Goal: Information Seeking & Learning: Learn about a topic

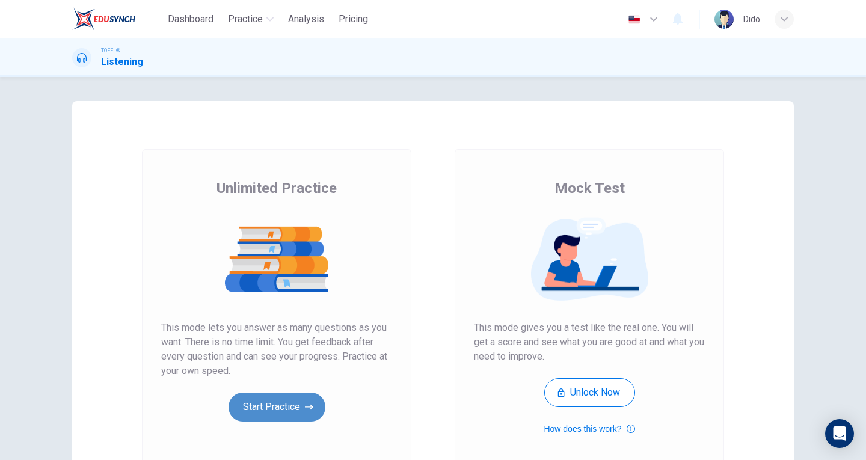
click at [259, 405] on button "Start Practice" at bounding box center [277, 407] width 97 height 29
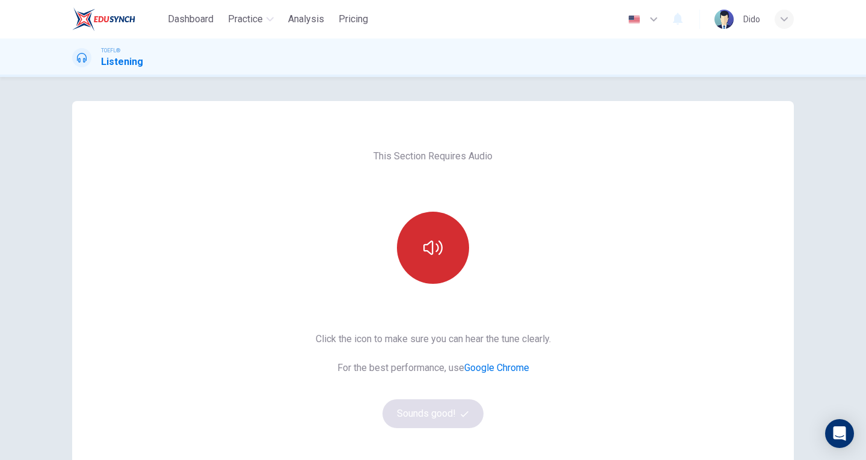
click at [431, 240] on icon "button" at bounding box center [433, 247] width 19 height 19
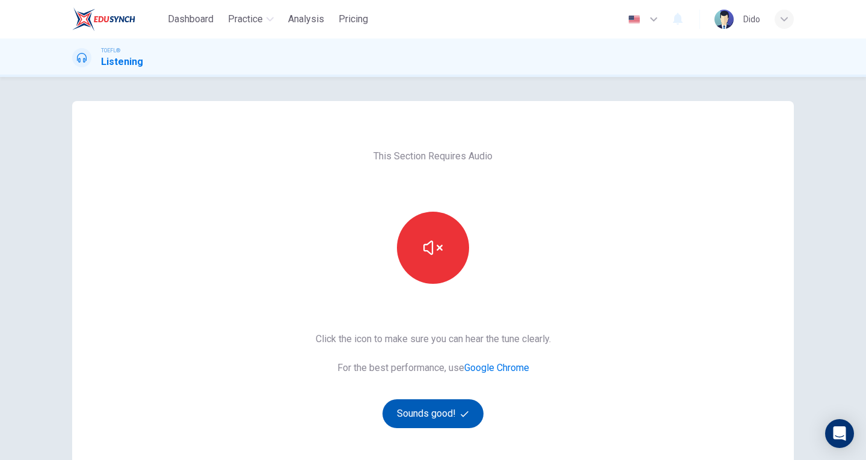
click at [445, 408] on button "Sounds good!" at bounding box center [433, 413] width 101 height 29
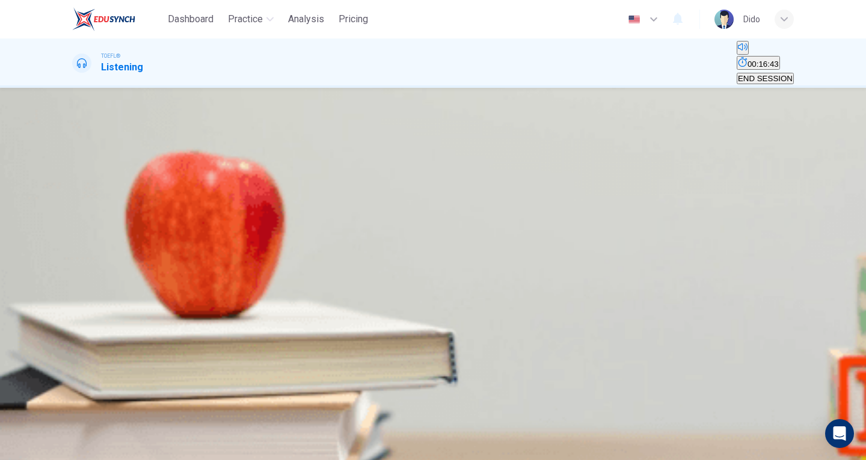
click at [82, 215] on icon "button" at bounding box center [81, 209] width 13 height 14
type input "15"
click at [72, 207] on span at bounding box center [72, 207] width 0 height 0
click at [73, 202] on icon "button" at bounding box center [73, 202] width 0 height 0
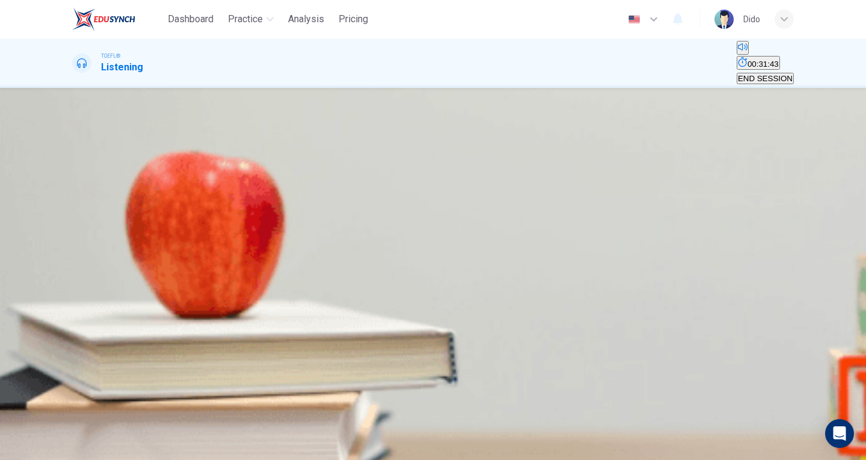
click at [73, 202] on icon "button" at bounding box center [73, 202] width 0 height 0
click at [72, 207] on span at bounding box center [72, 207] width 0 height 0
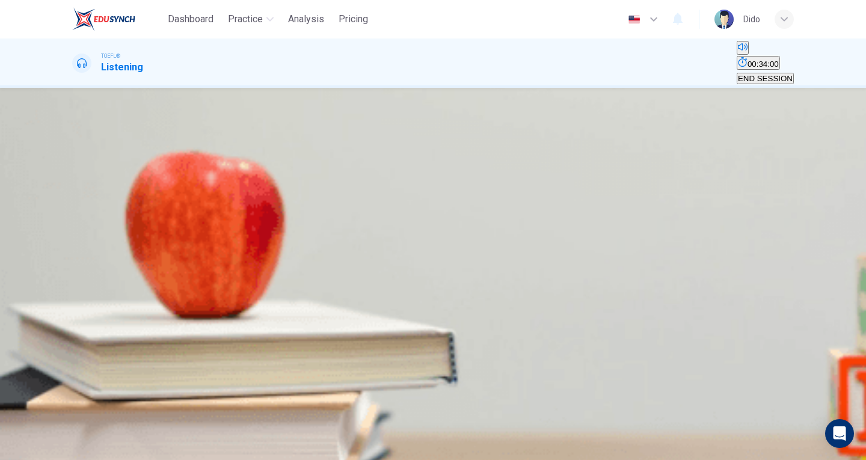
type input "0"
click at [241, 165] on div "A" at bounding box center [157, 160] width 168 height 9
click at [67, 448] on button "SUBMIT" at bounding box center [48, 453] width 40 height 11
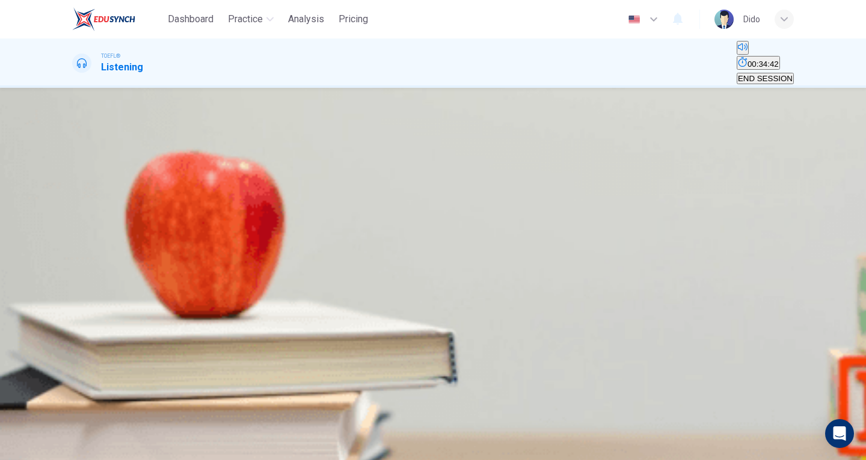
click at [259, 174] on span "It was flooded and most of the books were damaged" at bounding box center [166, 169] width 186 height 9
click at [67, 449] on icon "button" at bounding box center [63, 452] width 7 height 7
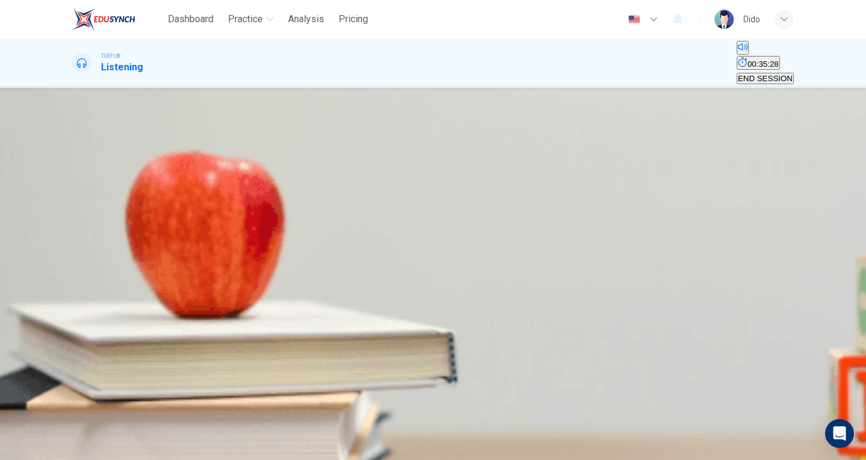
click at [476, 174] on span "Many students forget to click the green button at the bottom of the web page" at bounding box center [443, 169] width 271 height 9
click at [59, 449] on span "SUBMIT" at bounding box center [44, 453] width 30 height 9
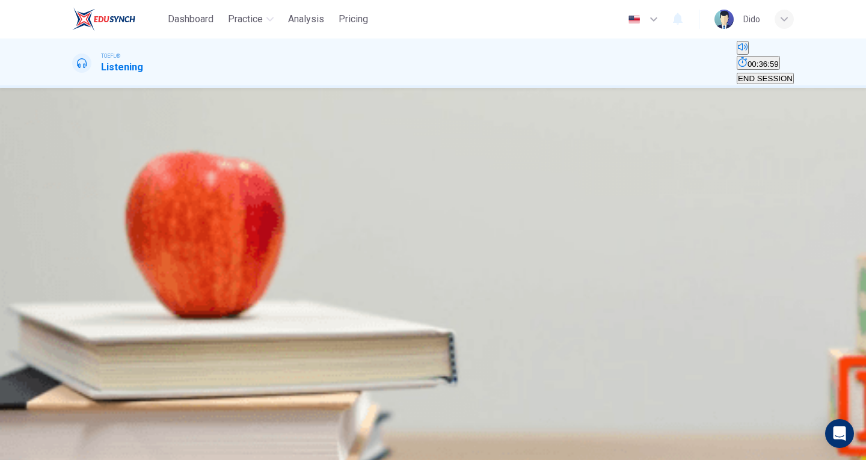
scroll to position [11, 0]
